Goal: Check status: Check status

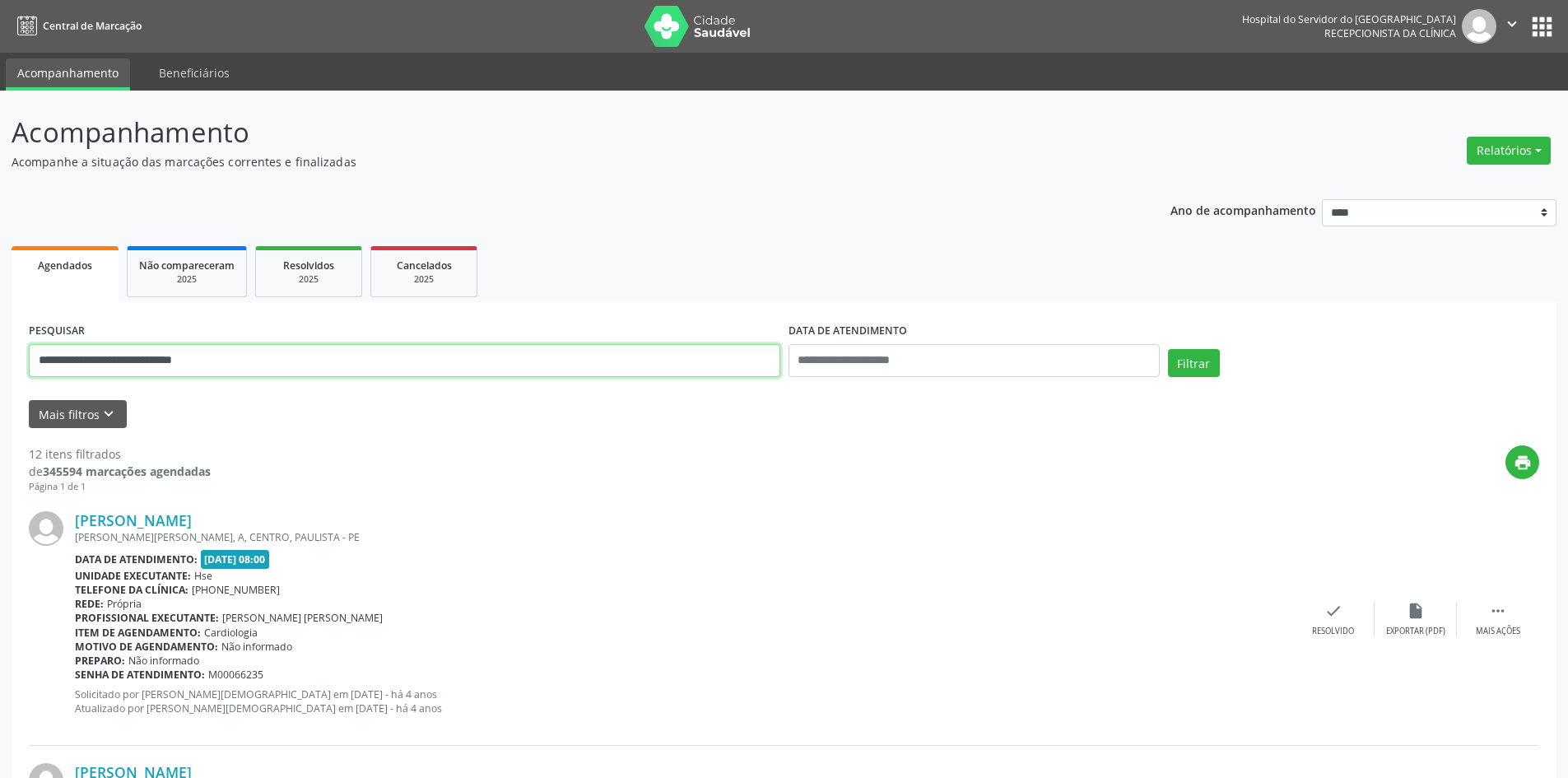
drag, startPoint x: 273, startPoint y: 358, endPoint x: 0, endPoint y: 294, distance: 280.4
type input "**********"
click at [1168, 350] on button "Filtrar" at bounding box center [1193, 363] width 52 height 28
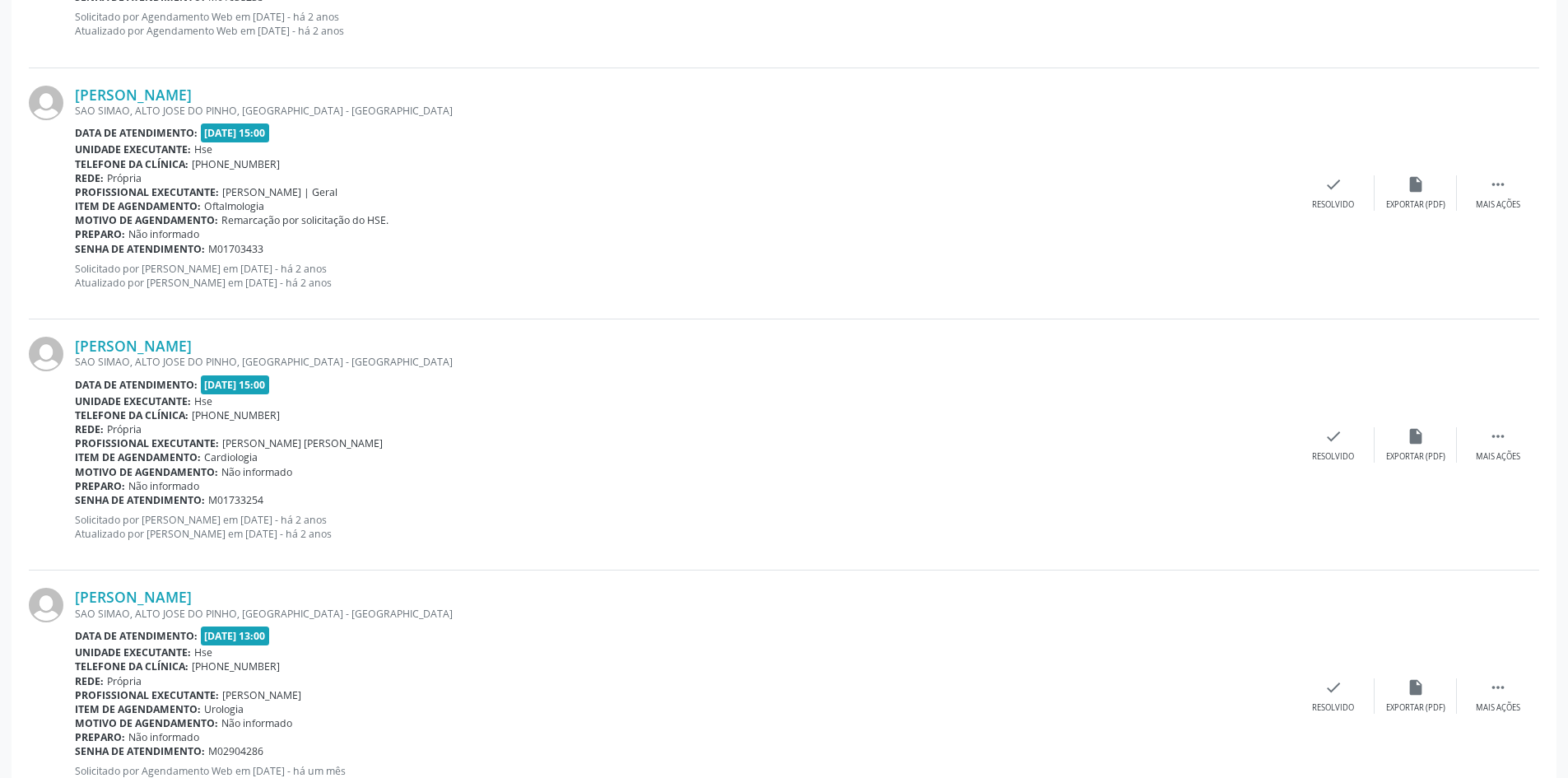
scroll to position [750, 0]
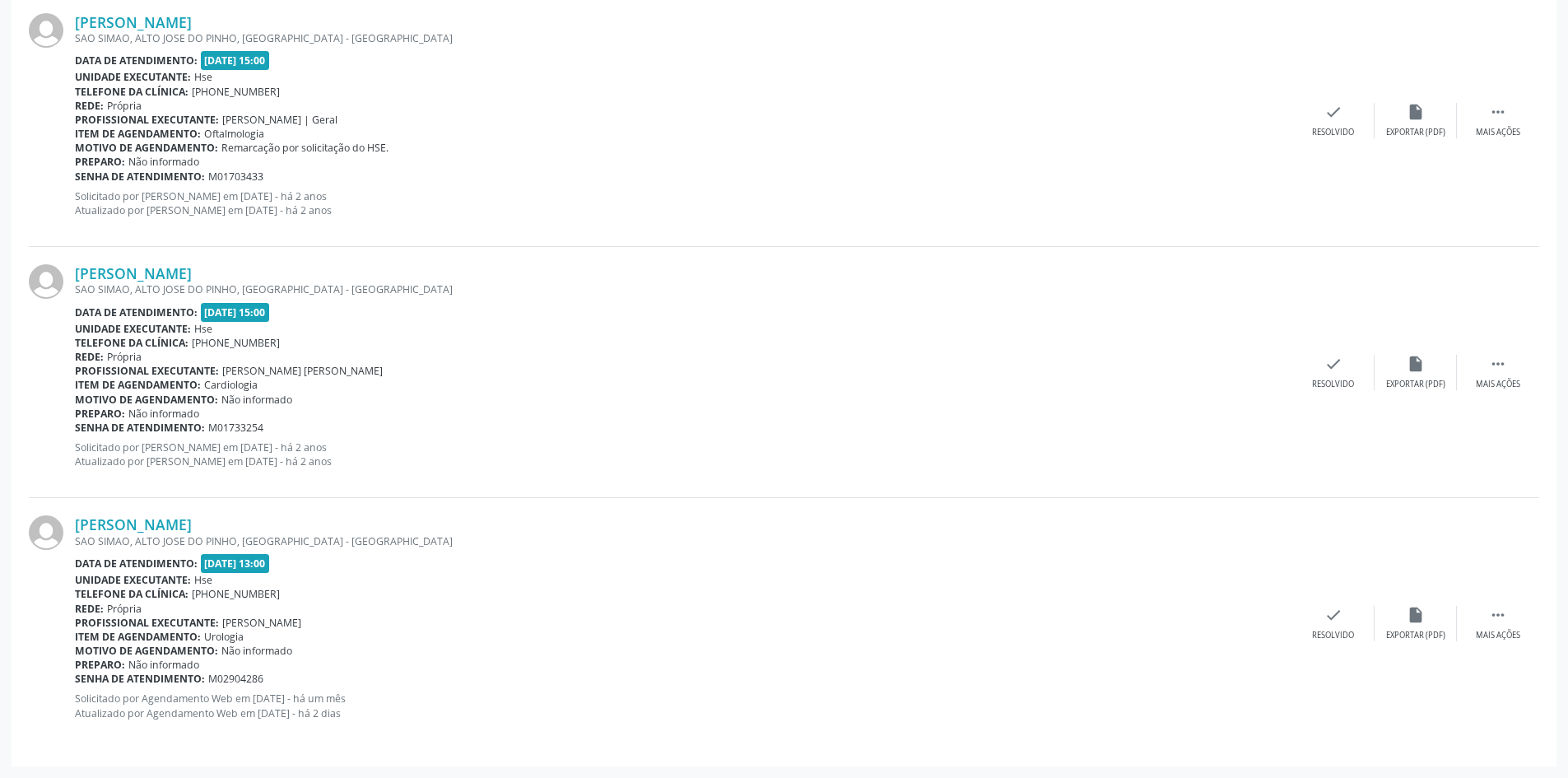
drag, startPoint x: 260, startPoint y: 519, endPoint x: 69, endPoint y: 529, distance: 191.3
click at [69, 529] on div "[PERSON_NAME] [GEOGRAPHIC_DATA], [GEOGRAPHIC_DATA], [GEOGRAPHIC_DATA] - [GEOGRA…" at bounding box center [784, 623] width 1510 height 250
copy div "[PERSON_NAME]"
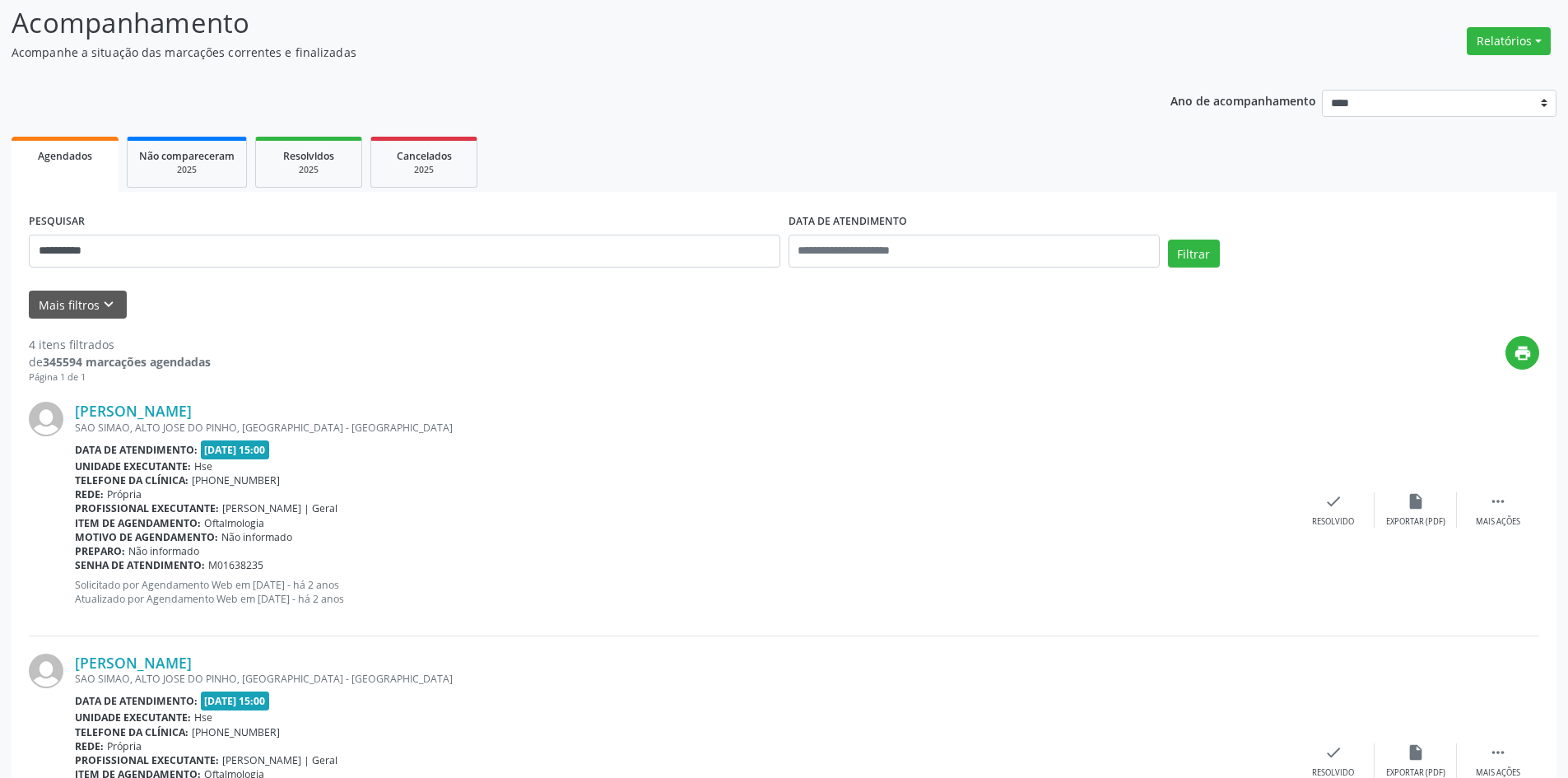
scroll to position [0, 0]
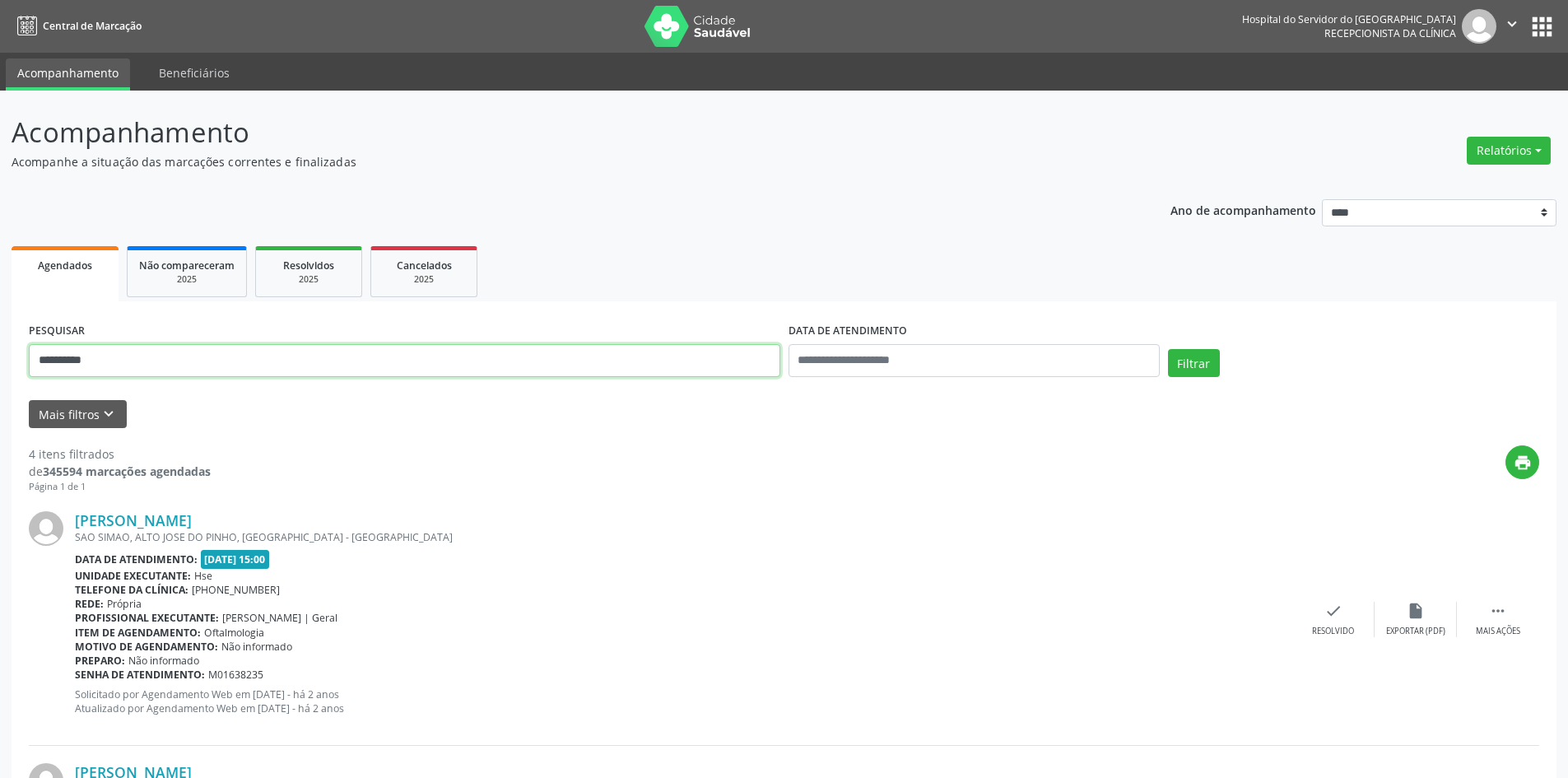
drag, startPoint x: 157, startPoint y: 370, endPoint x: 0, endPoint y: 322, distance: 164.2
type input "**********"
click at [1168, 350] on button "Filtrar" at bounding box center [1193, 363] width 52 height 28
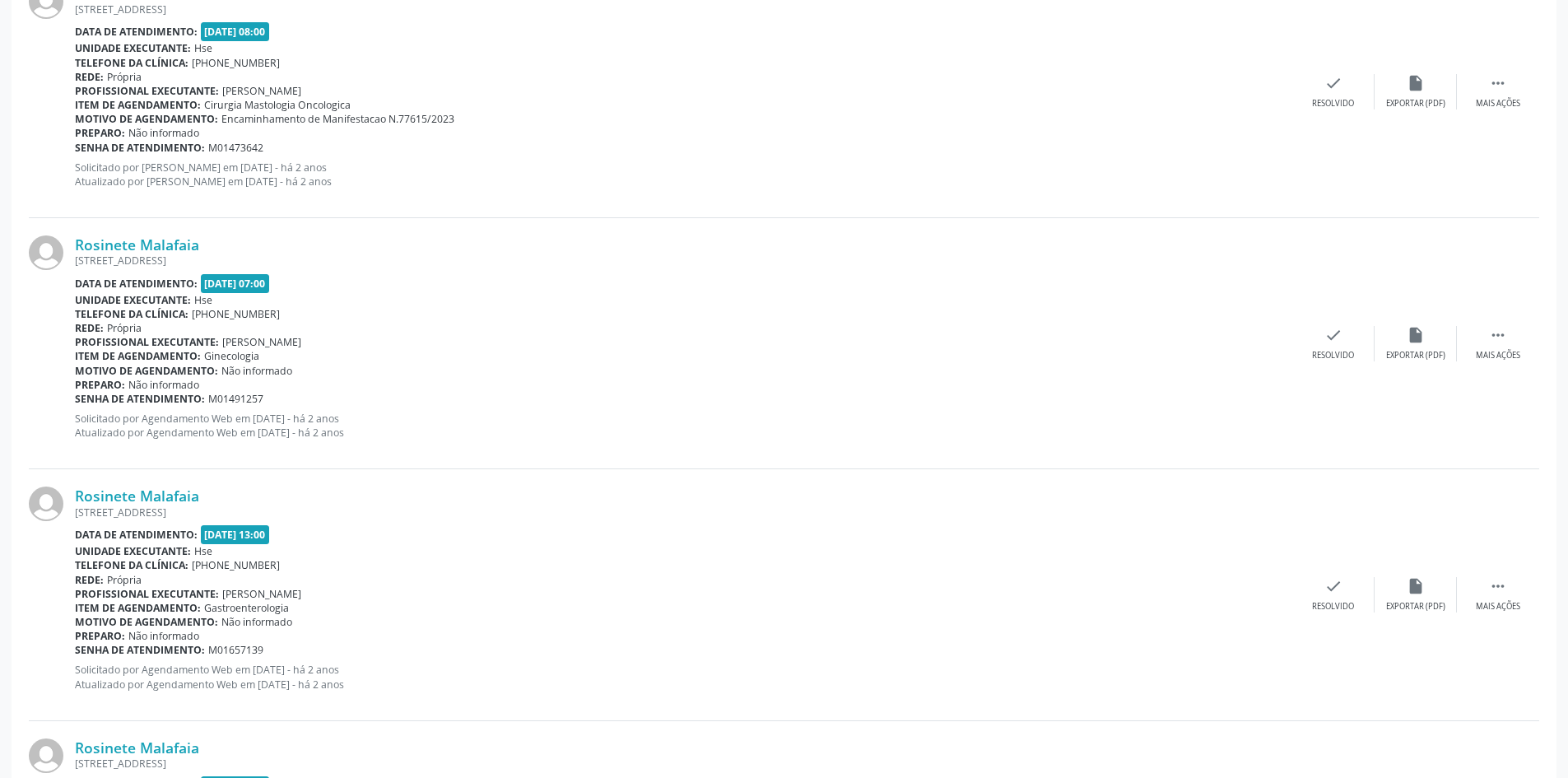
scroll to position [1001, 0]
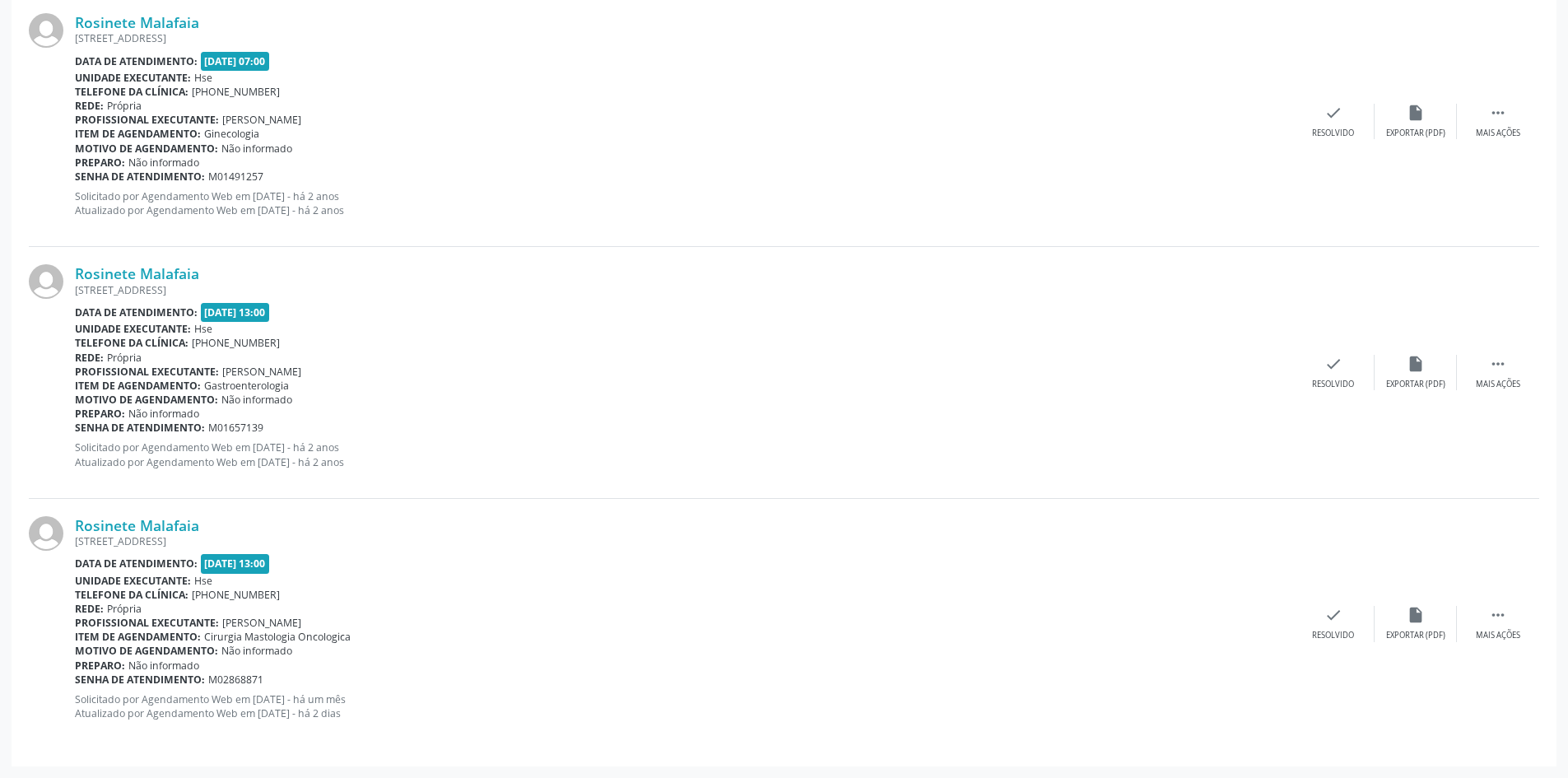
drag, startPoint x: 220, startPoint y: 513, endPoint x: 64, endPoint y: 527, distance: 156.6
click at [64, 527] on div "Rosinete Malafaia [STREET_ADDRESS] Data de atendimento: [DATE] 13:00 Unidade ex…" at bounding box center [784, 624] width 1510 height 250
copy div "Rosinete Malafaia"
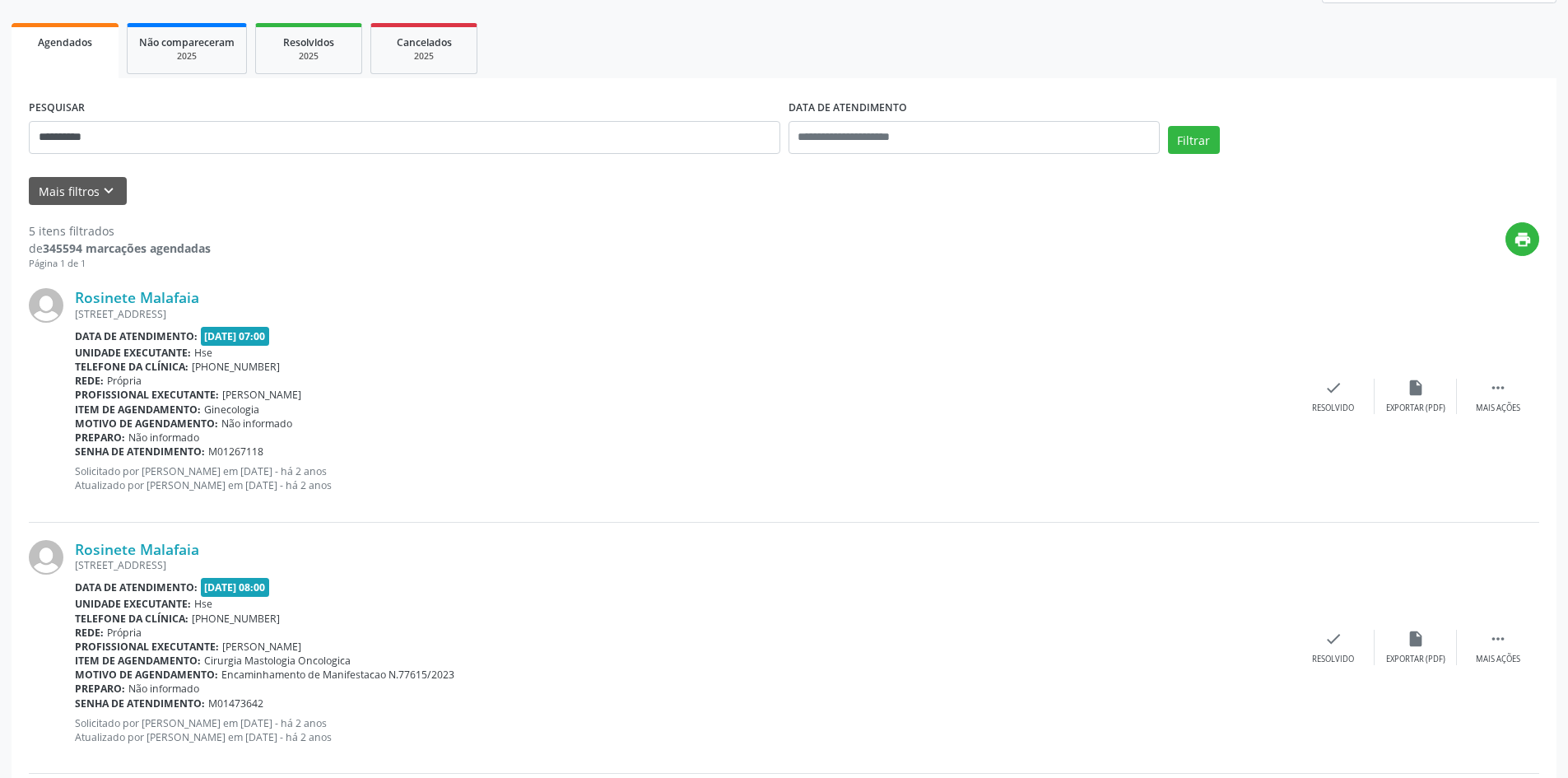
scroll to position [0, 0]
